Goal: Use online tool/utility

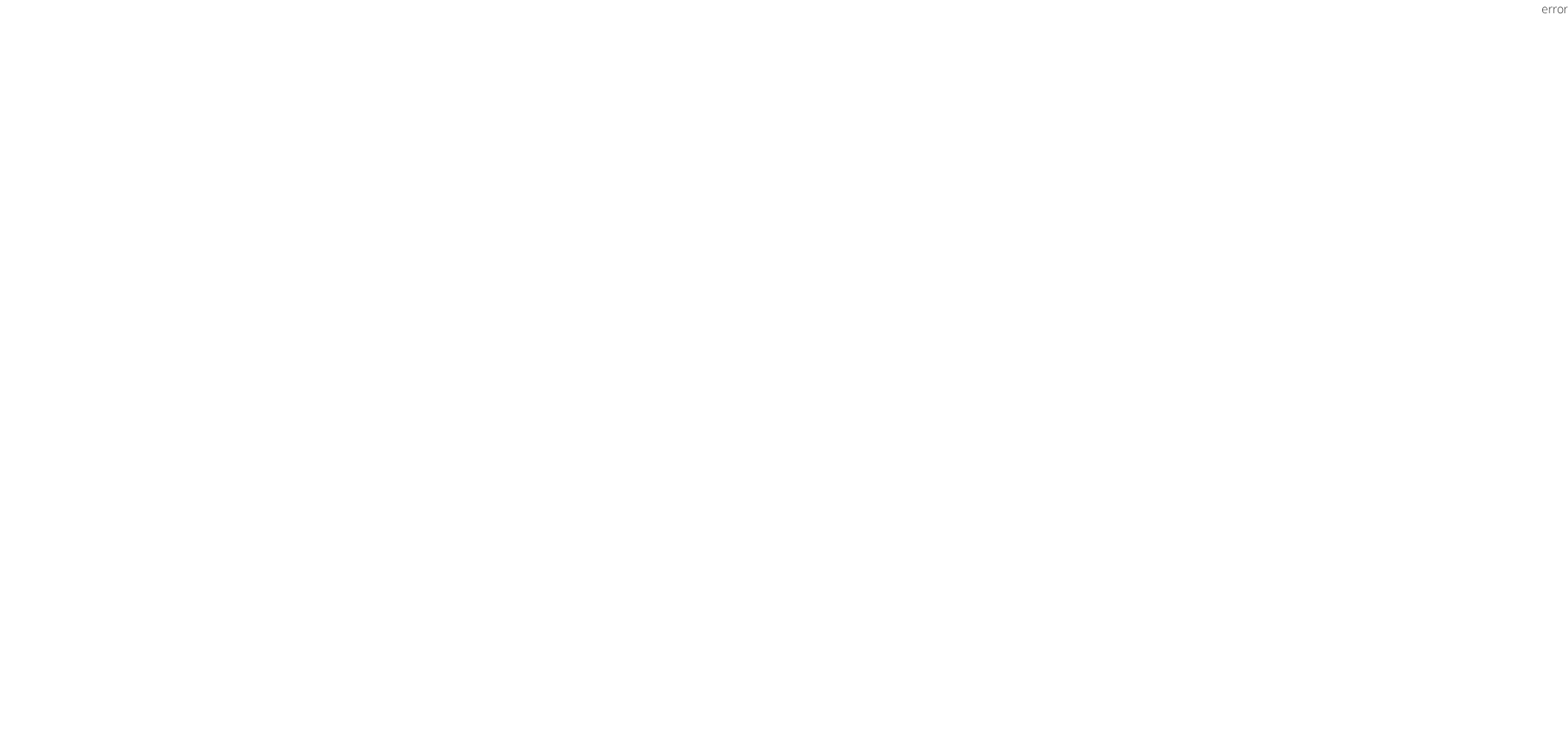
click at [1223, 142] on body "error" at bounding box center [784, 375] width 1568 height 750
